Goal: Communication & Community: Answer question/provide support

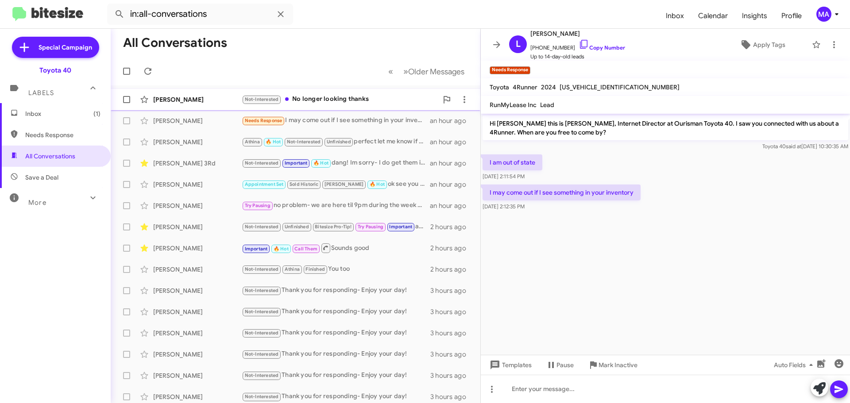
click at [356, 97] on div "Not-Interested No longer looking thanks" at bounding box center [340, 99] width 196 height 10
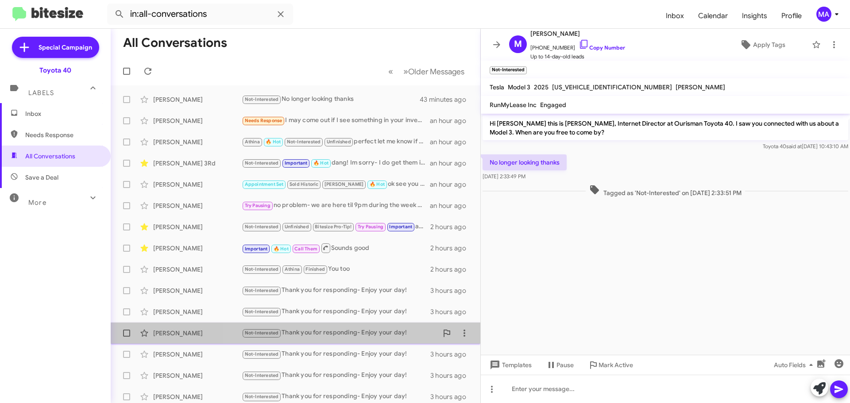
click at [352, 330] on div "Not-Interested Thank you for responding- Enjoy your day!" at bounding box center [340, 333] width 196 height 10
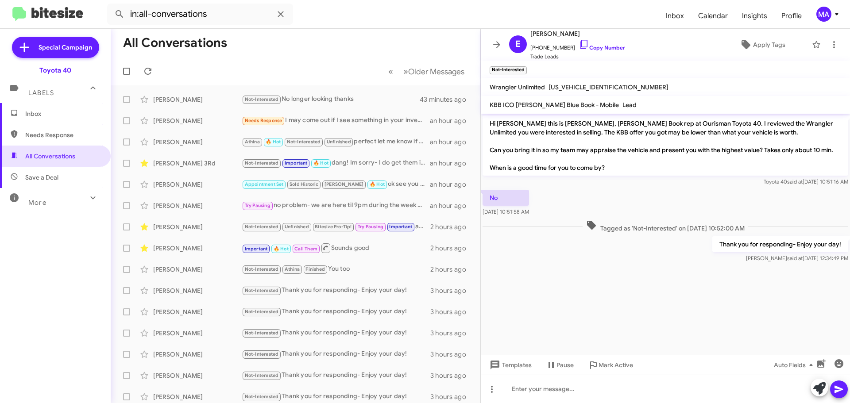
click at [755, 239] on p "Thank you for responding- Enjoy your day!" at bounding box center [780, 244] width 136 height 16
click at [756, 249] on p "Thank you for responding- Enjoy your day!" at bounding box center [780, 244] width 136 height 16
click at [757, 249] on p "Thank you for responding- Enjoy your day!" at bounding box center [780, 244] width 136 height 16
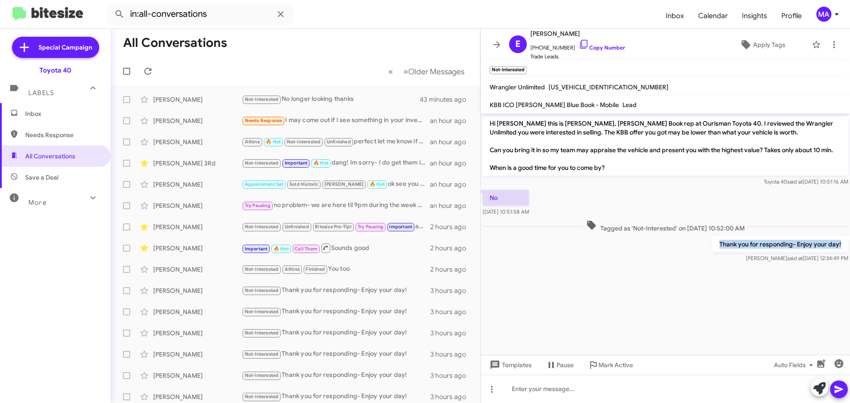
click at [757, 249] on p "Thank you for responding- Enjoy your day!" at bounding box center [780, 244] width 136 height 16
click at [351, 96] on div "Not-Interested No longer looking thanks" at bounding box center [340, 99] width 196 height 10
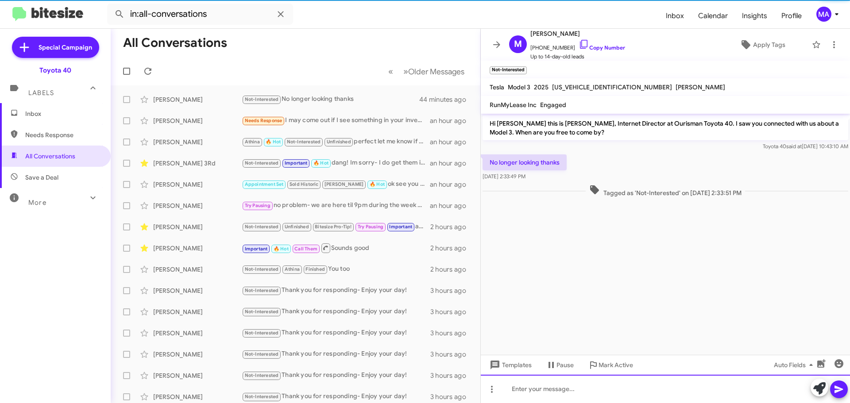
click at [603, 391] on div at bounding box center [665, 389] width 369 height 28
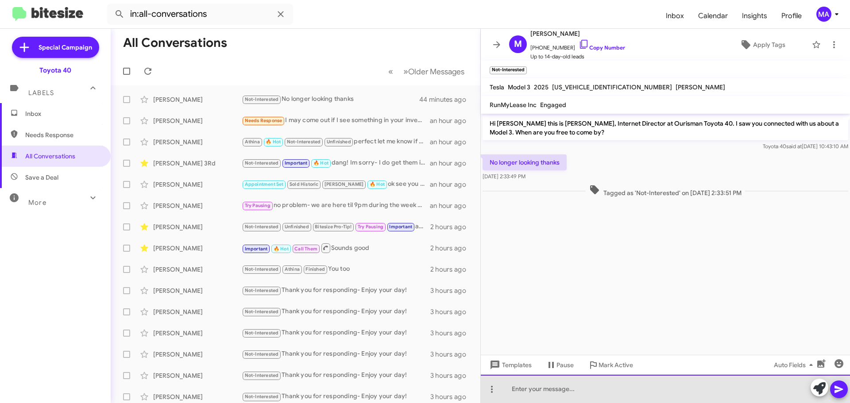
paste div
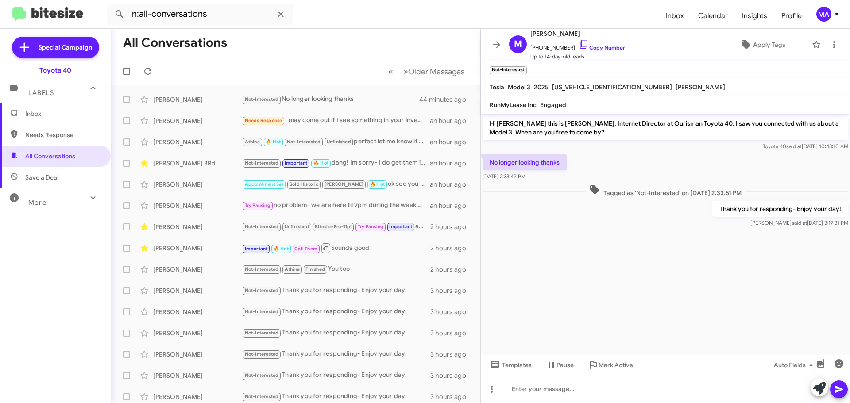
click at [45, 116] on span "Inbox" at bounding box center [62, 113] width 75 height 9
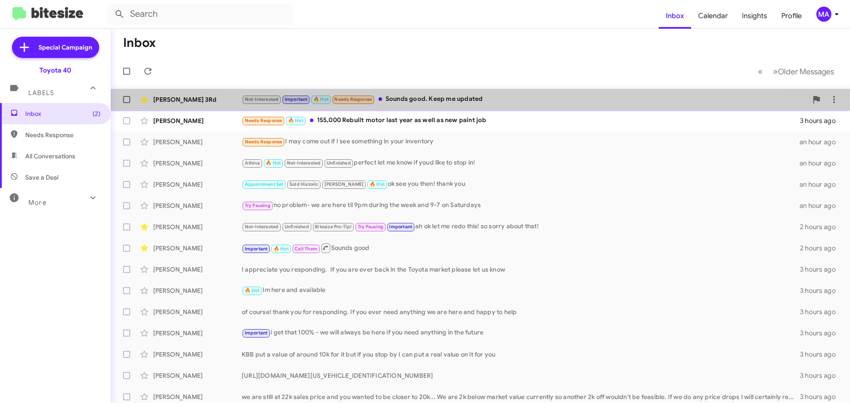
click at [486, 97] on div "Not-Interested Important 🔥 Hot Needs Response Sounds good. Keep me updated" at bounding box center [525, 99] width 566 height 10
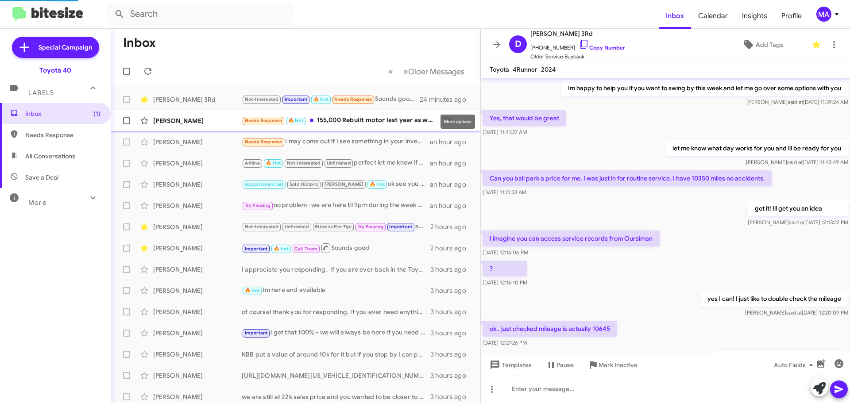
scroll to position [379, 0]
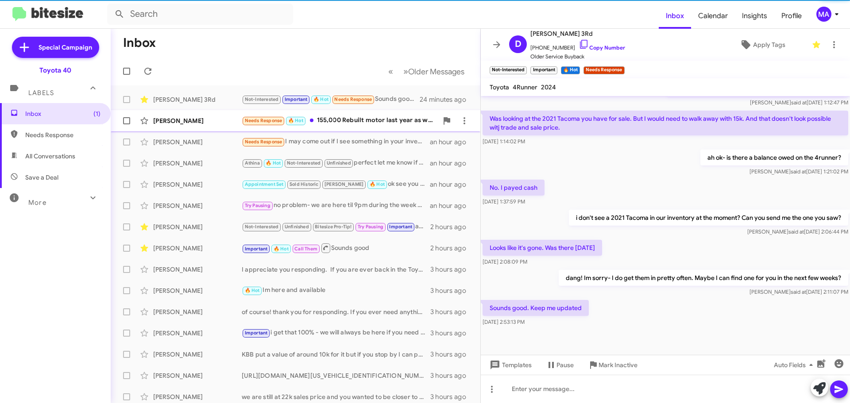
click at [398, 122] on div "Needs Response 🔥 Hot 155,000 Rebuilt motor last year as well as new paint job" at bounding box center [340, 121] width 196 height 10
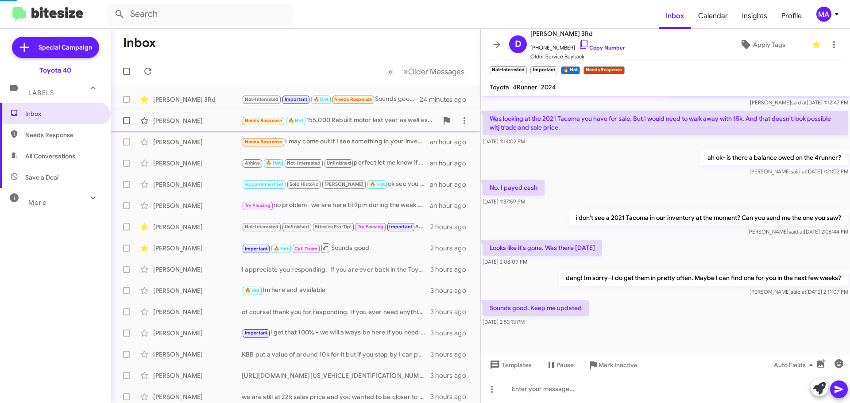
scroll to position [50, 0]
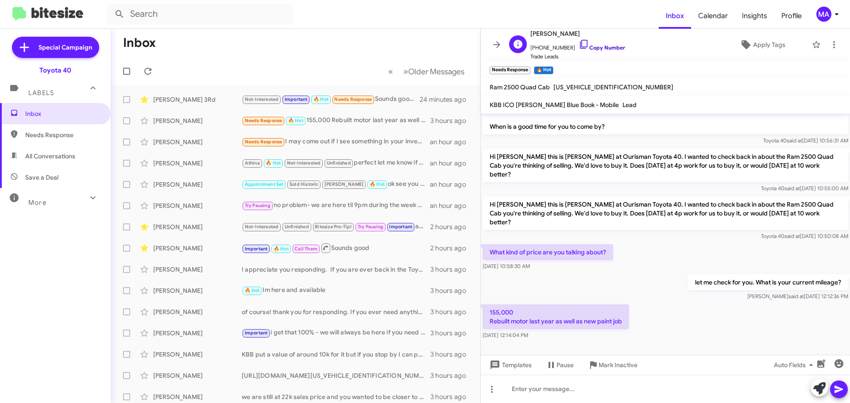
click at [579, 44] on icon at bounding box center [584, 44] width 11 height 11
drag, startPoint x: 555, startPoint y: 338, endPoint x: 490, endPoint y: 307, distance: 71.9
click at [490, 307] on div "155,000 Rebuilt motor last year as well as new paint job [DATE] 12:14:04 PM" at bounding box center [556, 322] width 147 height 35
copy div "155,000 Rebuilt motor last year as well as new paint job [DATE] 12:14:04 PM"
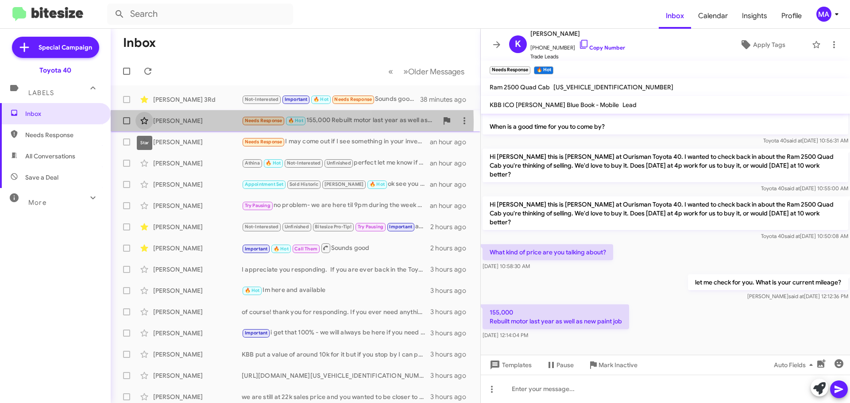
click at [142, 121] on icon at bounding box center [144, 120] width 8 height 7
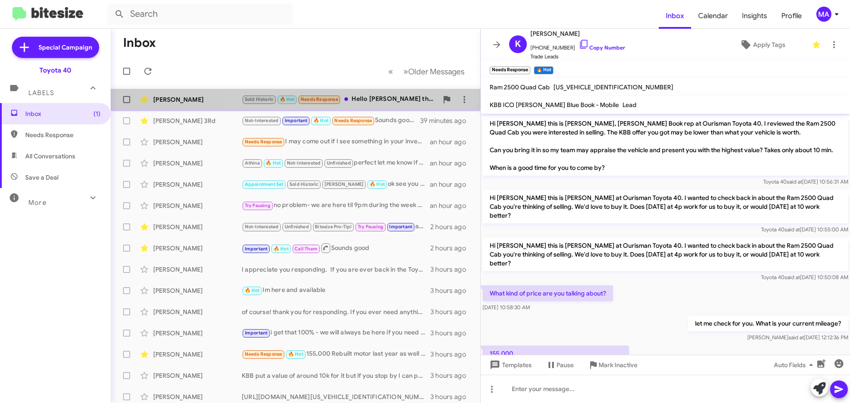
click at [394, 101] on div "Sold Historic 🔥 Hot Needs Response Hello Mr. Anderson this is Mrs.Woods, I woul…" at bounding box center [340, 99] width 196 height 10
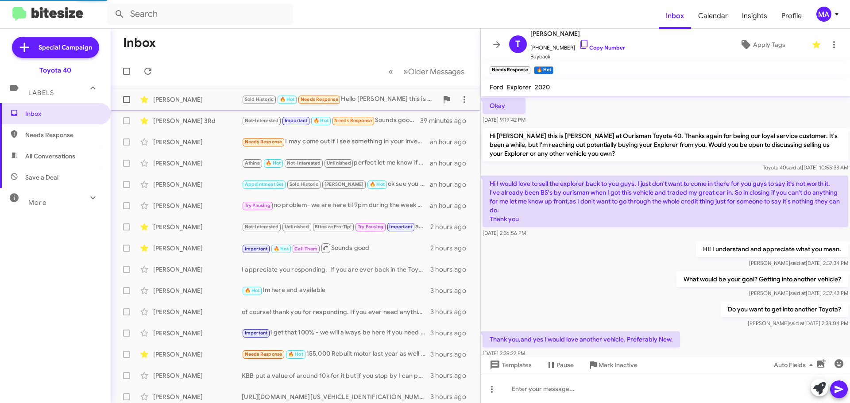
scroll to position [449, 0]
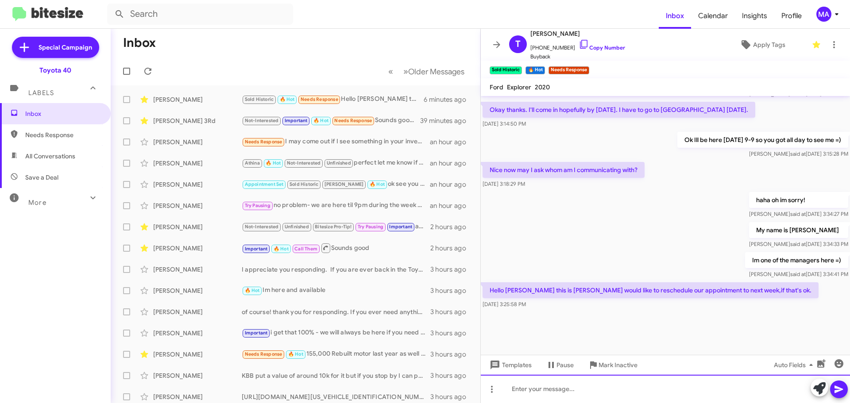
click at [574, 393] on div at bounding box center [665, 389] width 369 height 28
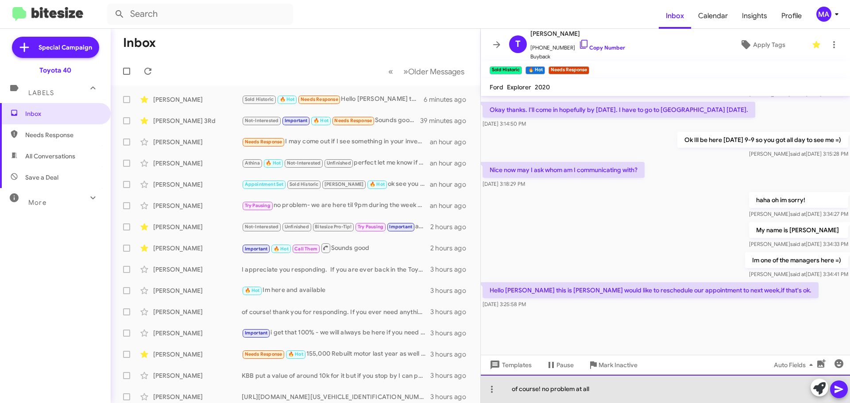
click at [600, 385] on div "of course! no problem at all" at bounding box center [665, 389] width 369 height 28
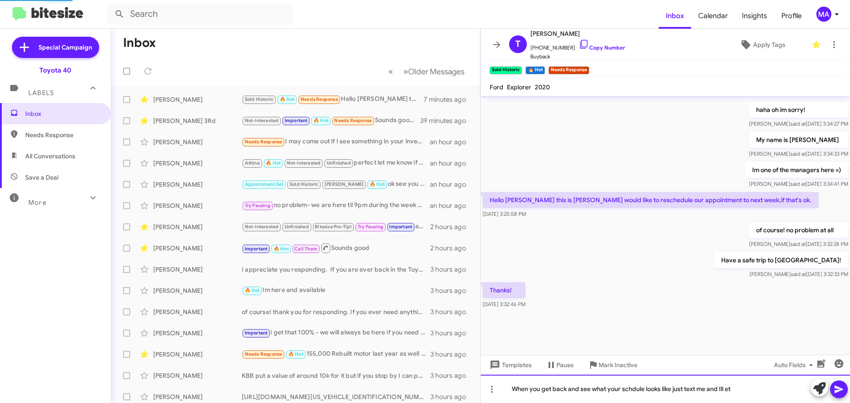
scroll to position [396, 0]
click at [787, 388] on div "When you get back and see what your schedule looks like just text me and Ill ge…" at bounding box center [665, 389] width 369 height 28
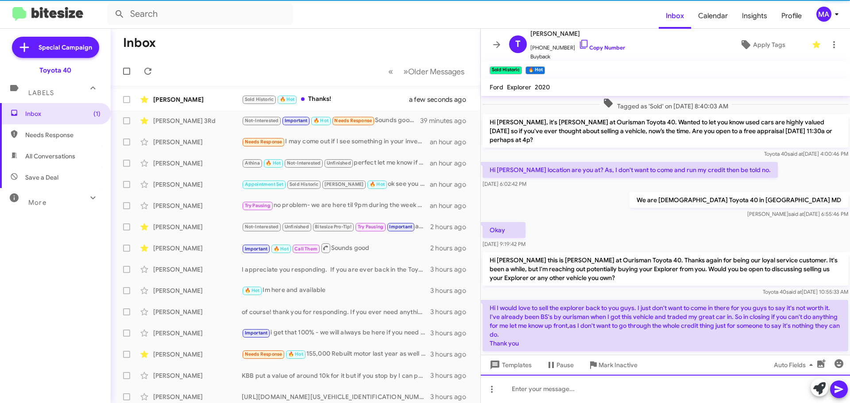
scroll to position [44, 0]
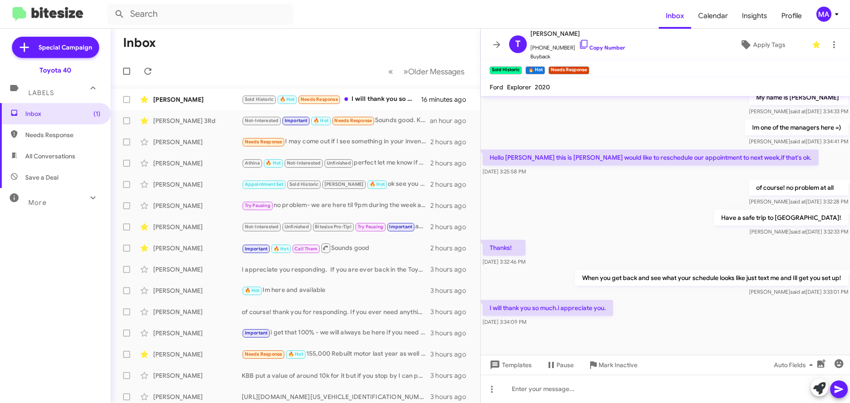
scroll to position [396, 0]
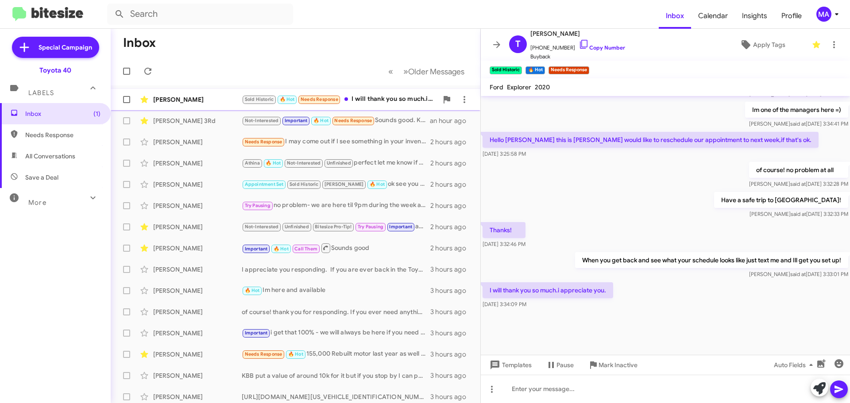
click at [382, 95] on div "Sold Historic 🔥 Hot Needs Response I will thank you so much.i appreciate you." at bounding box center [340, 99] width 196 height 10
click at [52, 175] on span "Save a Deal" at bounding box center [41, 177] width 33 height 9
type input "in:not-interested"
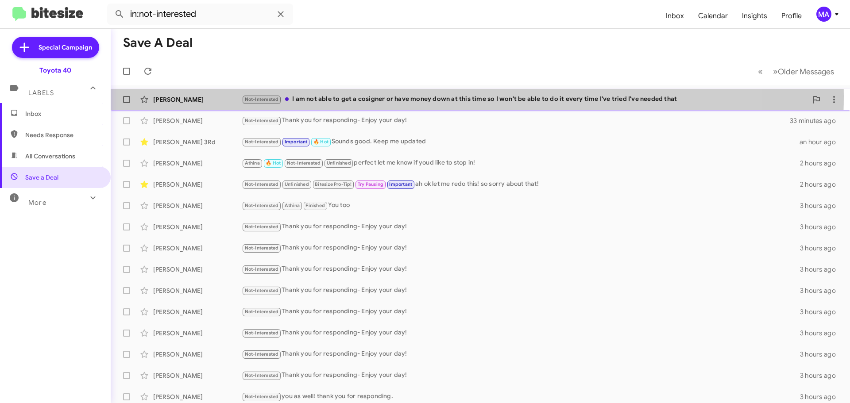
click at [409, 96] on div "Not-Interested I am not able to get a cosigner or have money down at this time …" at bounding box center [525, 99] width 566 height 10
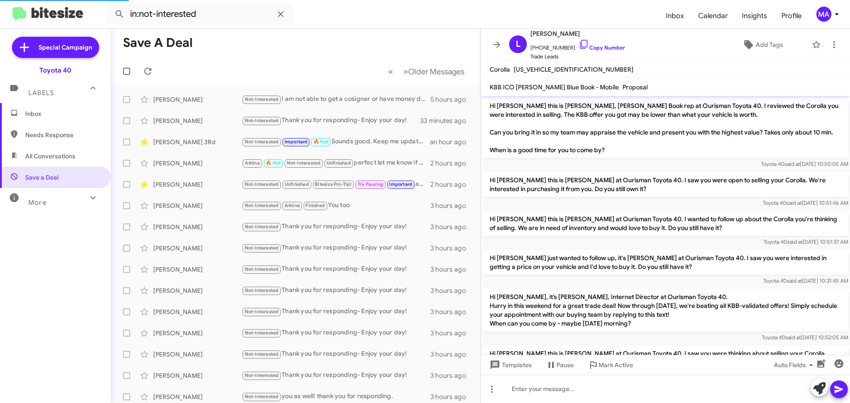
scroll to position [428, 0]
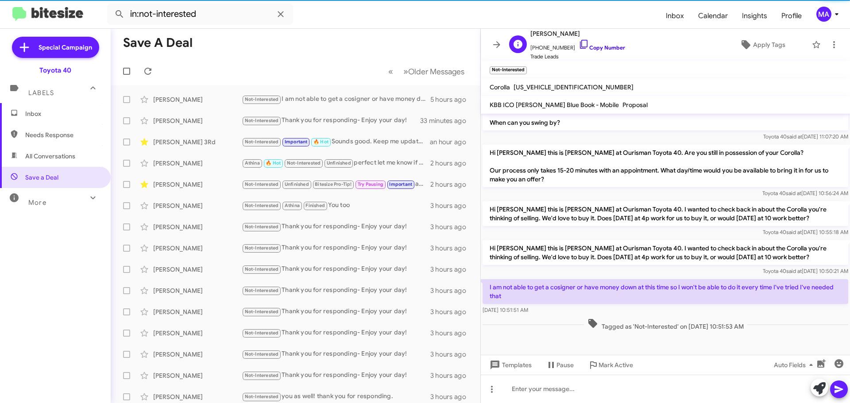
click at [579, 43] on icon at bounding box center [584, 44] width 11 height 11
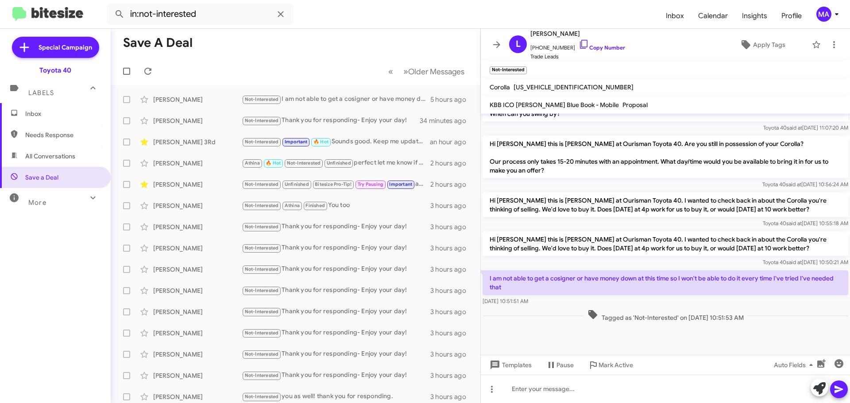
scroll to position [445, 0]
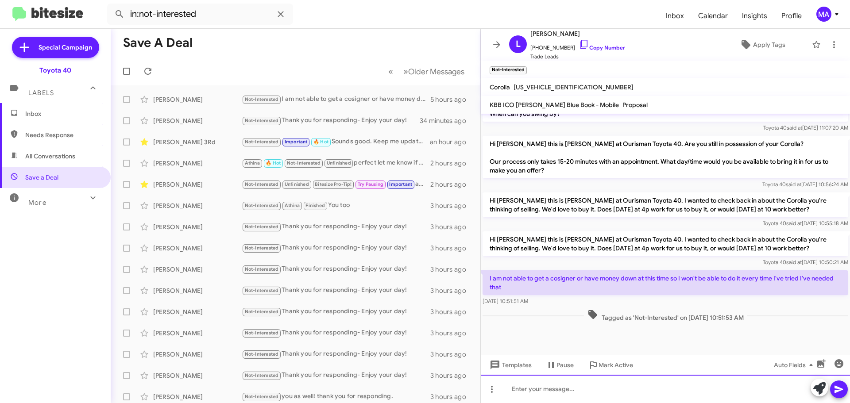
click at [541, 389] on div at bounding box center [665, 389] width 369 height 28
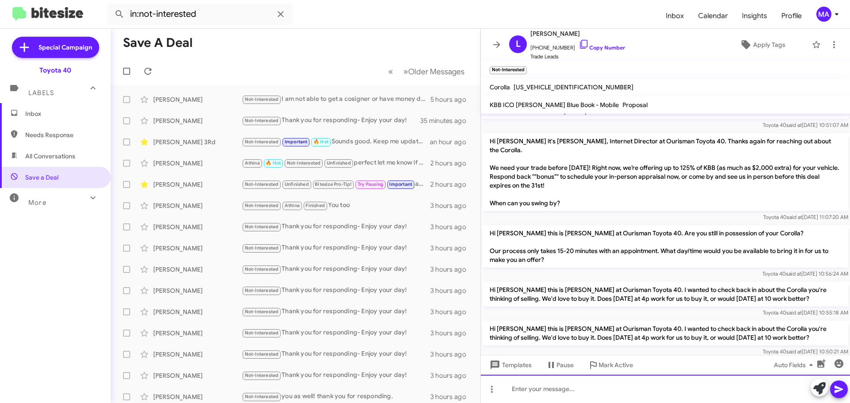
scroll to position [478, 0]
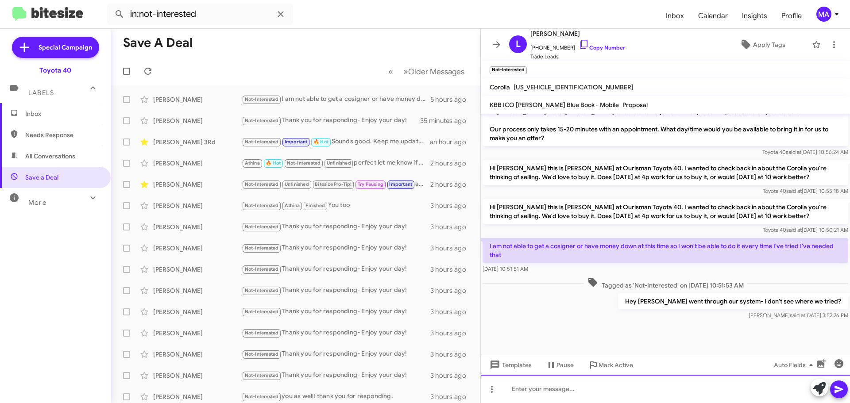
click at [584, 390] on div at bounding box center [665, 389] width 369 height 28
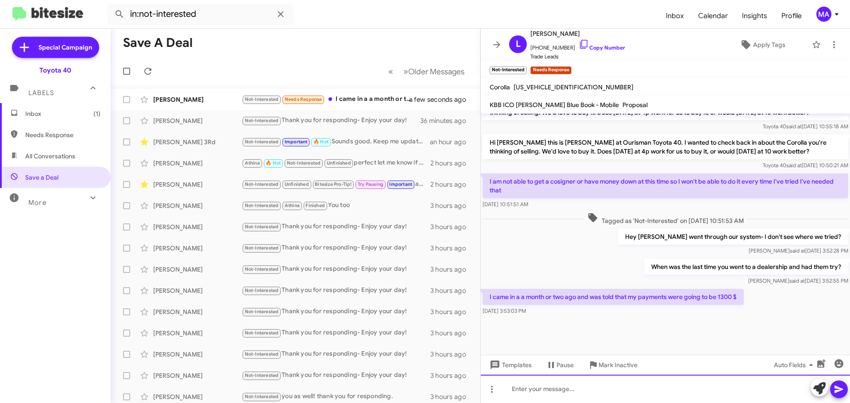
scroll to position [542, 0]
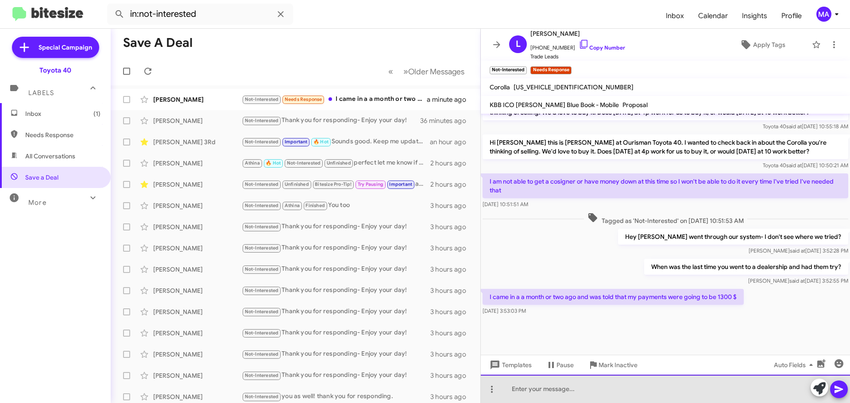
click at [572, 388] on div at bounding box center [665, 389] width 369 height 28
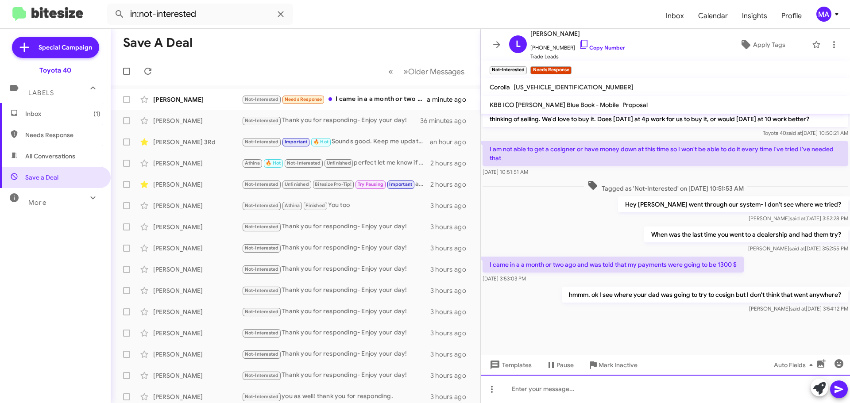
scroll to position [575, 0]
click at [526, 393] on div at bounding box center [665, 389] width 369 height 28
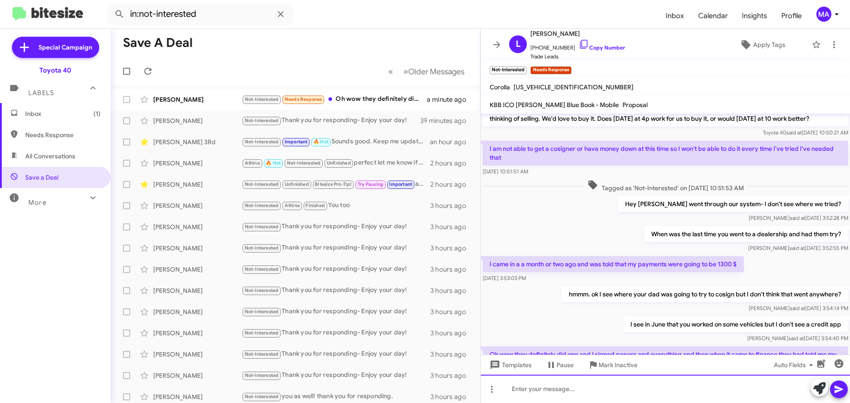
scroll to position [648, 0]
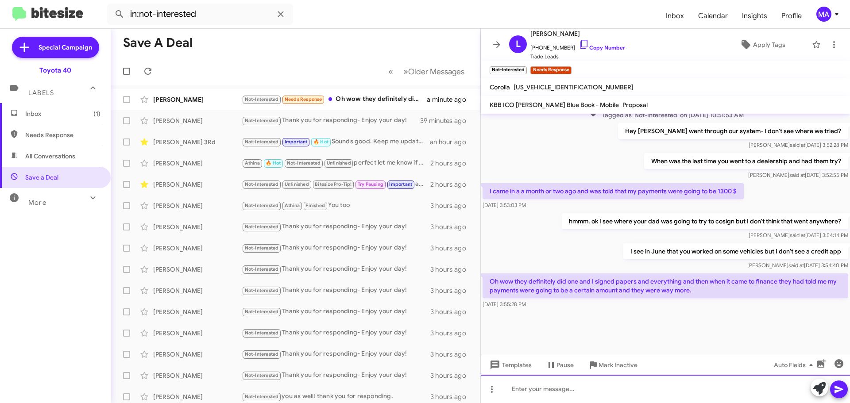
click at [573, 389] on div at bounding box center [665, 389] width 369 height 28
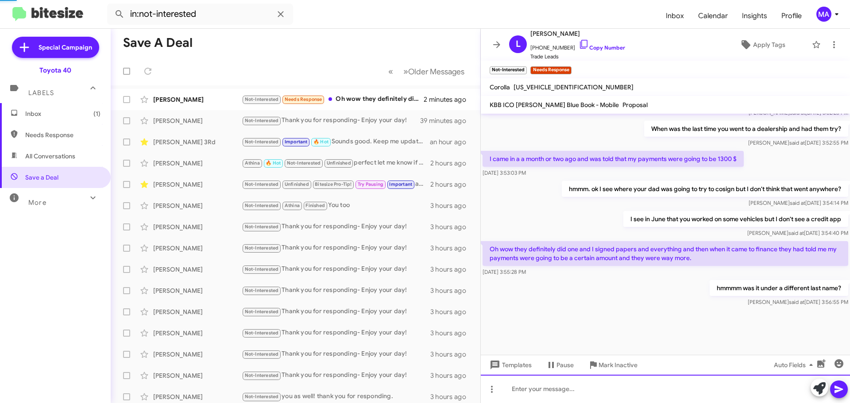
scroll to position [586, 0]
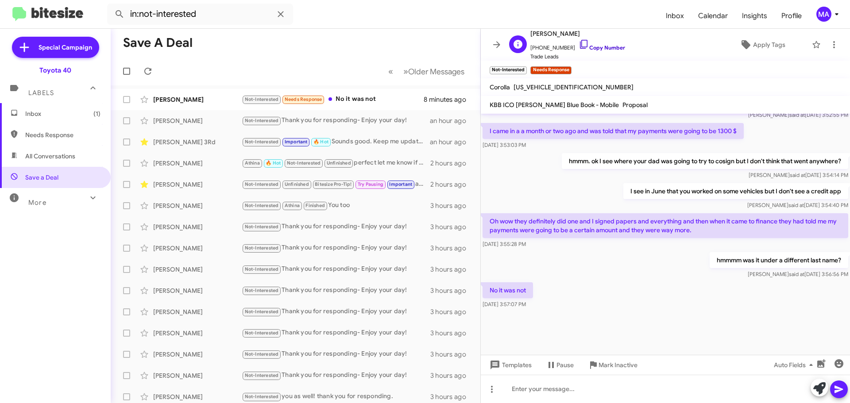
click at [579, 45] on icon at bounding box center [584, 44] width 11 height 11
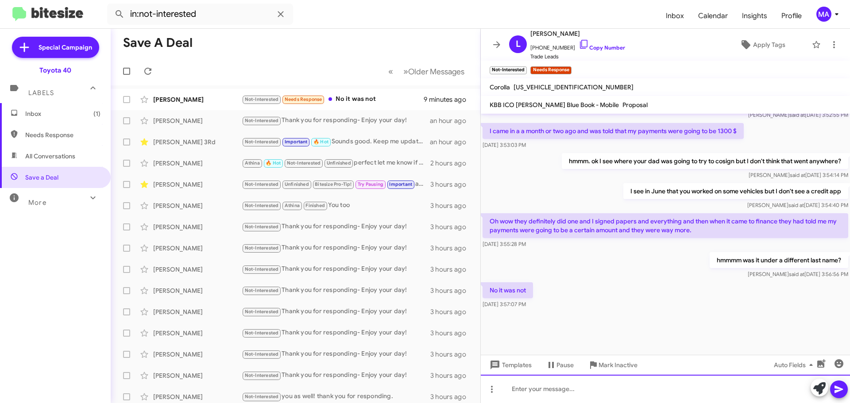
click at [544, 389] on div at bounding box center [665, 389] width 369 height 28
click at [542, 390] on div at bounding box center [665, 389] width 369 height 28
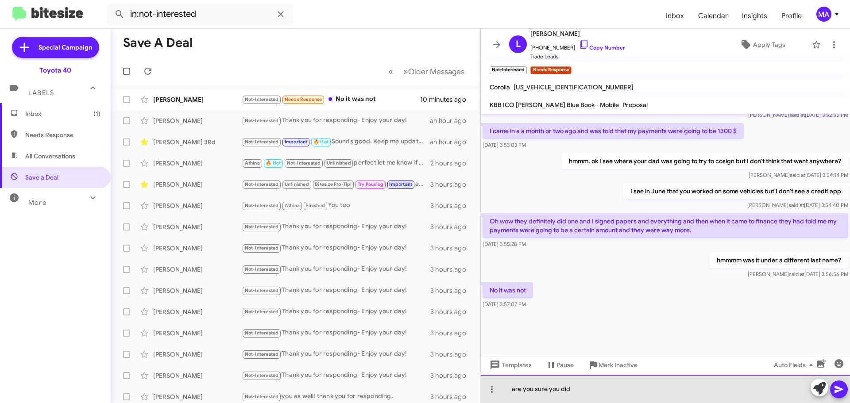
click at [579, 394] on div "are you sure you did" at bounding box center [665, 389] width 369 height 28
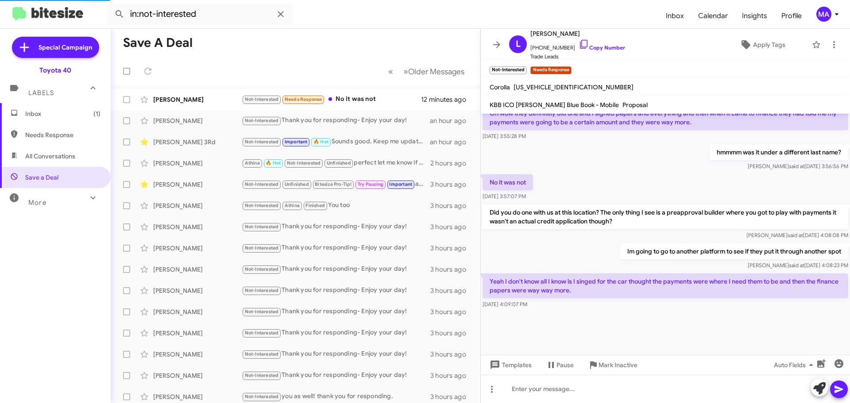
scroll to position [560, 0]
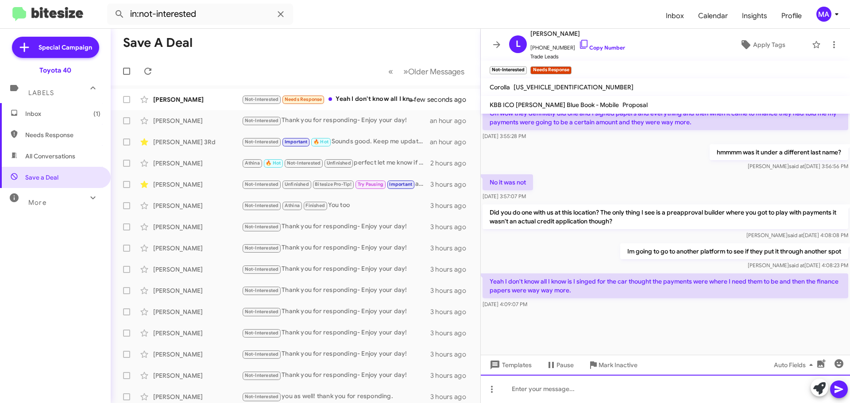
click at [572, 389] on div at bounding box center [665, 389] width 369 height 28
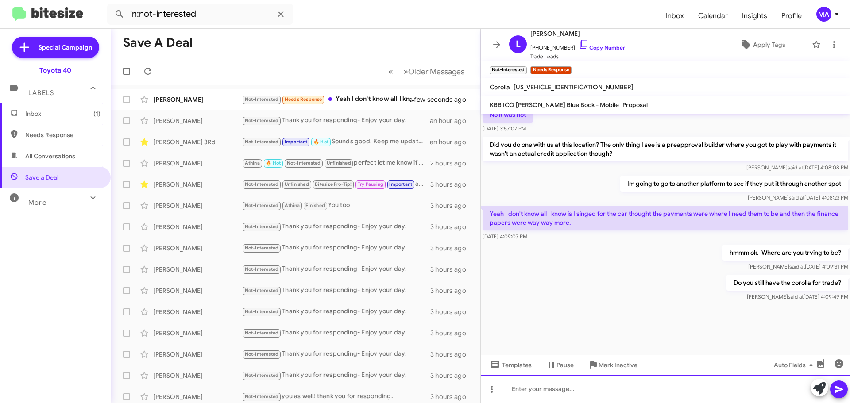
scroll to position [933, 0]
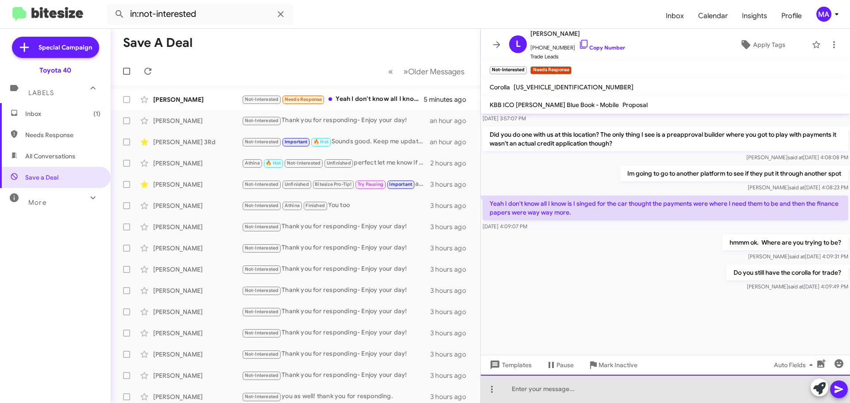
click at [548, 388] on div at bounding box center [665, 389] width 369 height 28
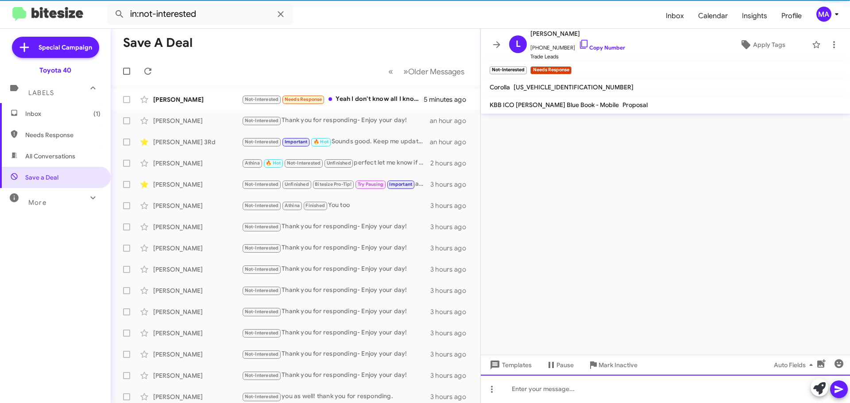
scroll to position [0, 0]
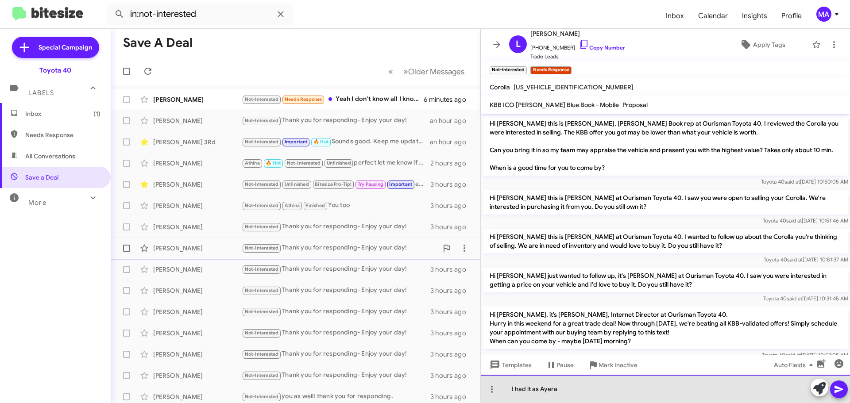
drag, startPoint x: 590, startPoint y: 360, endPoint x: 782, endPoint y: 257, distance: 218.3
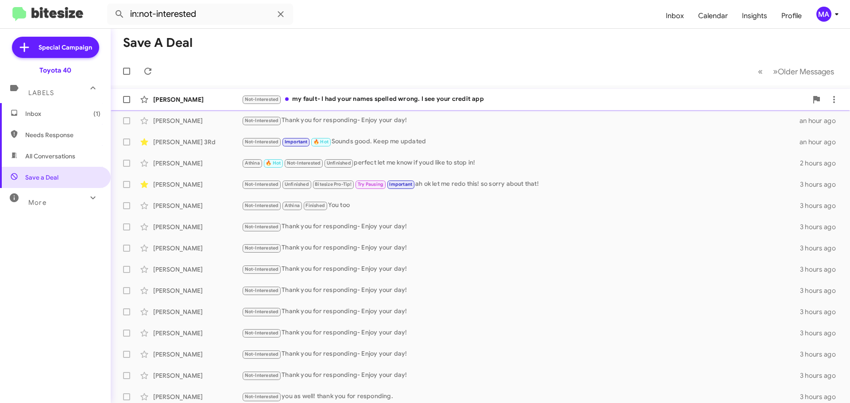
click at [470, 94] on div "Lauren Ayres Not-Interested my fault- I had your names spelled wrong. I see you…" at bounding box center [480, 100] width 725 height 18
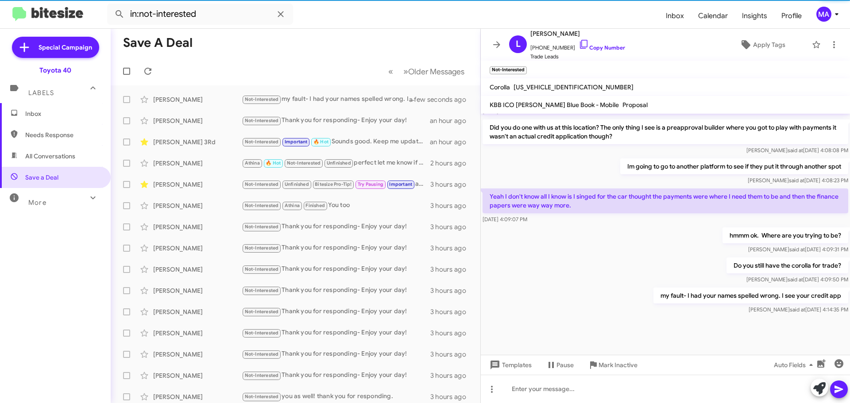
scroll to position [533, 0]
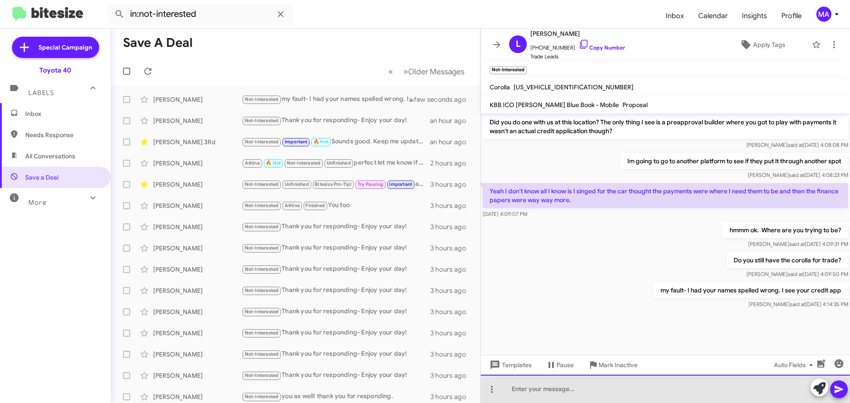
click at [561, 392] on div at bounding box center [665, 389] width 369 height 28
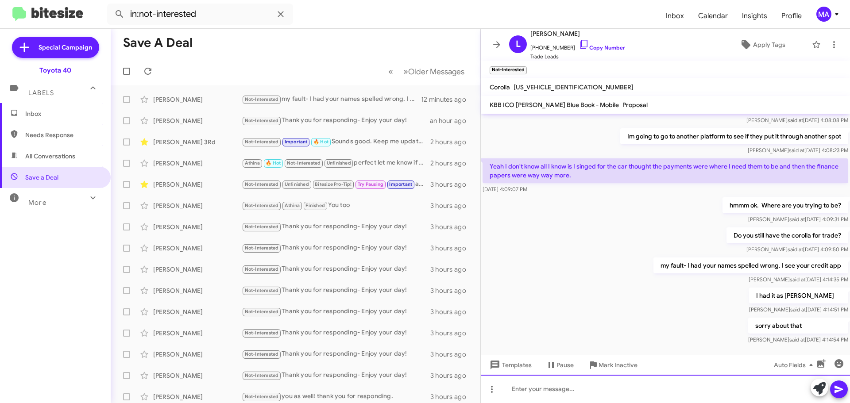
scroll to position [1083, 0]
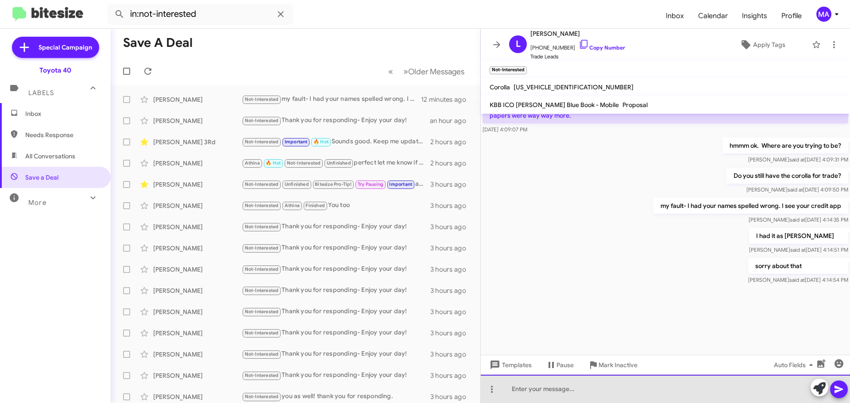
click at [577, 390] on div at bounding box center [665, 389] width 369 height 28
click at [577, 390] on div "Looks like the negative equity is what pushed your payments up" at bounding box center [665, 389] width 369 height 28
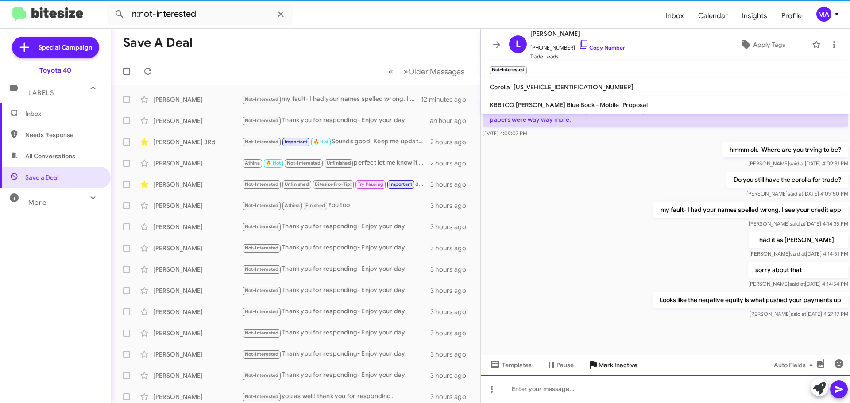
scroll to position [1116, 0]
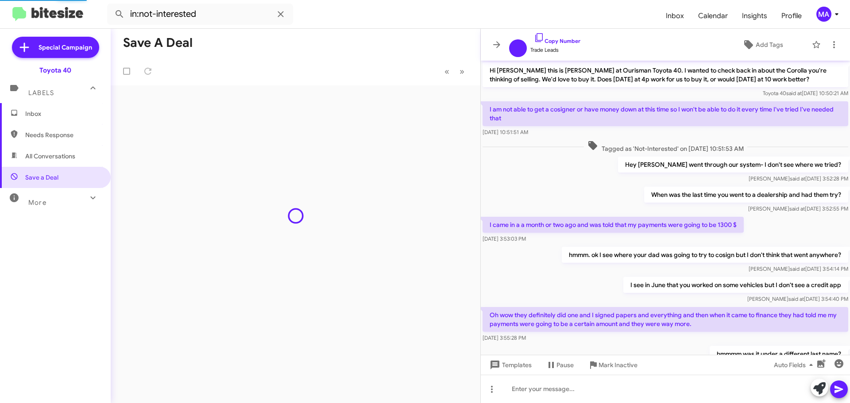
scroll to position [383, 0]
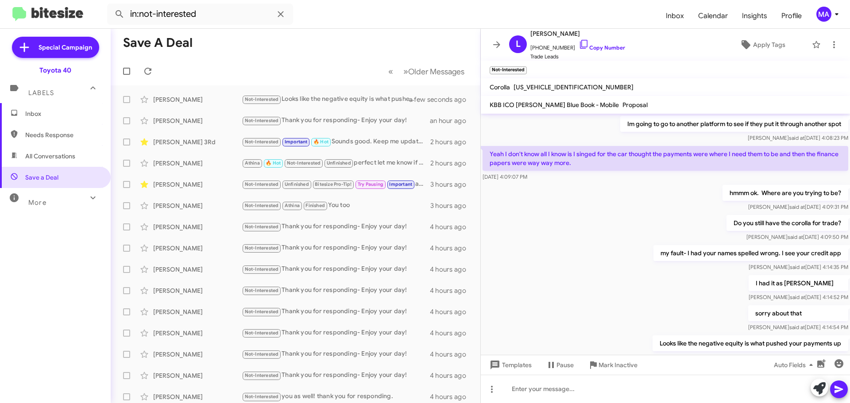
click at [54, 108] on span "Inbox" at bounding box center [55, 113] width 111 height 21
